Goal: Information Seeking & Learning: Find specific fact

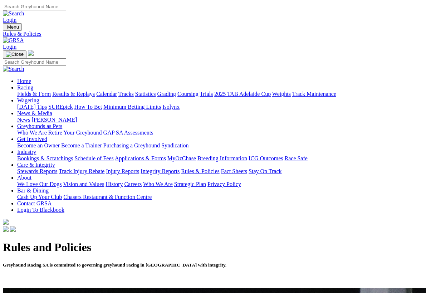
scroll to position [1, 0]
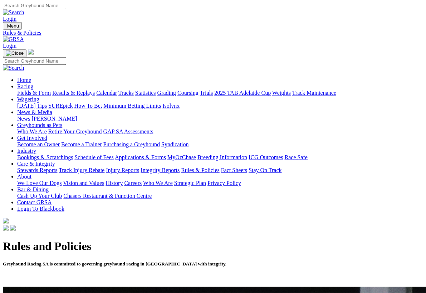
click at [24, 36] on img at bounding box center [13, 39] width 21 height 6
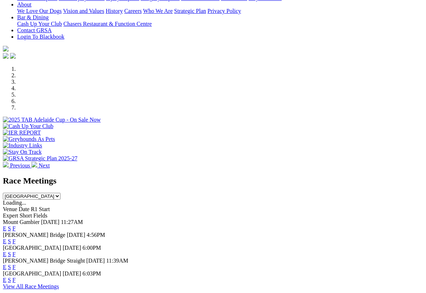
click at [16, 225] on link "F" at bounding box center [14, 228] width 3 height 6
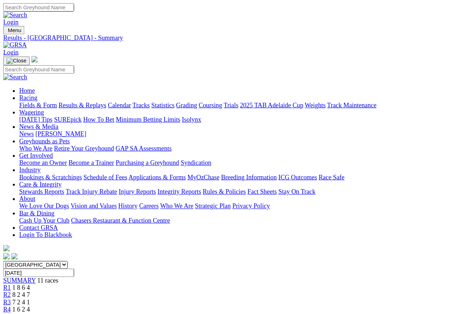
scroll to position [13, 0]
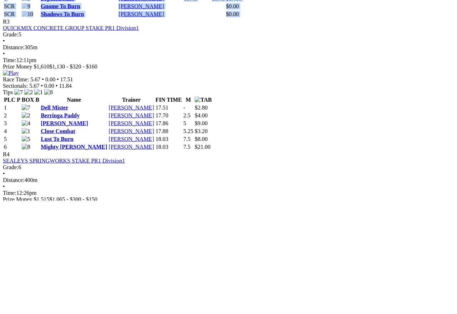
scroll to position [497, 0]
